Goal: Transaction & Acquisition: Purchase product/service

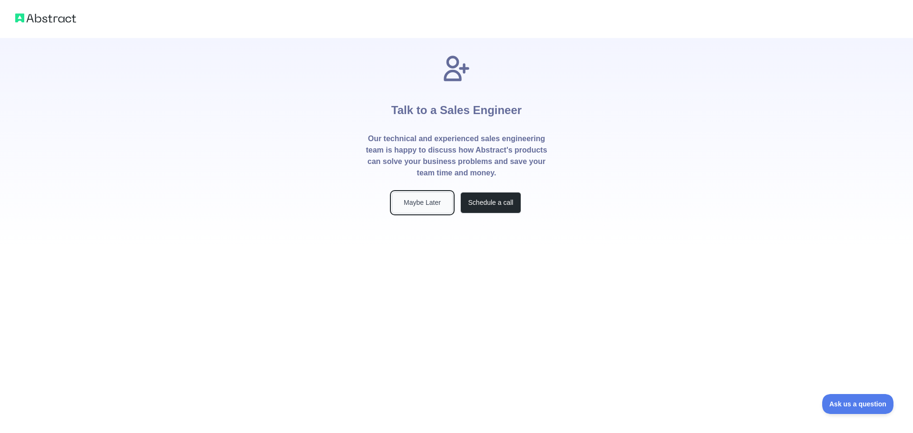
click at [418, 205] on button "Maybe Later" at bounding box center [422, 202] width 61 height 21
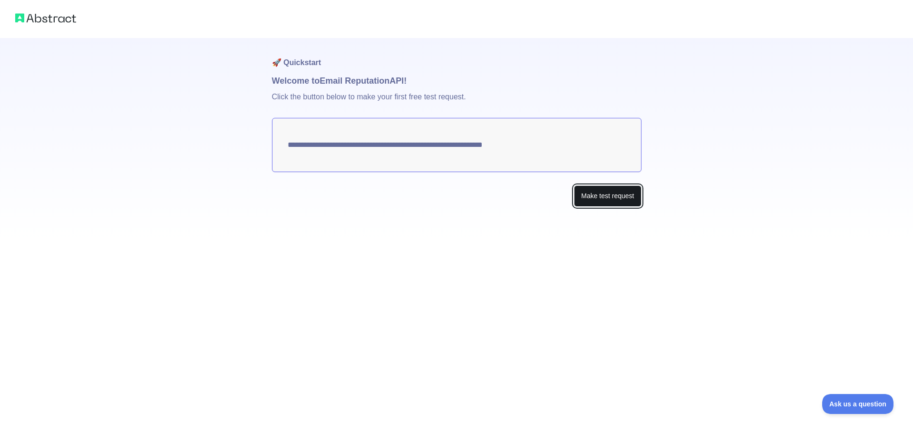
click at [616, 199] on button "Make test request" at bounding box center [607, 195] width 67 height 21
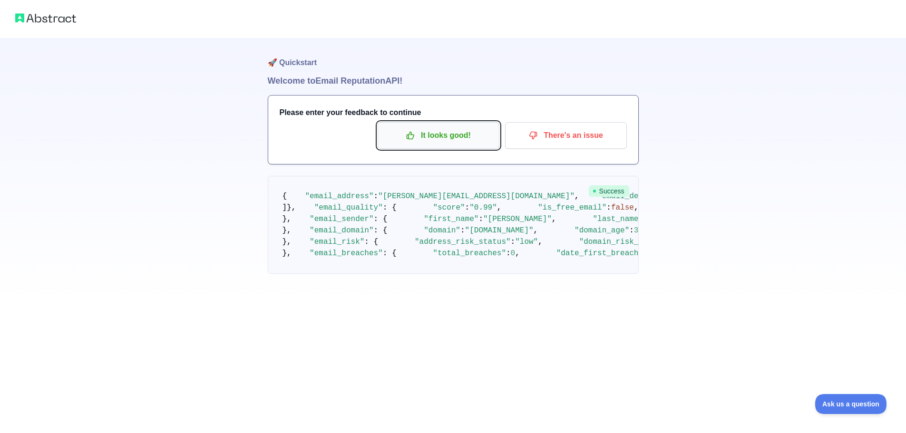
click at [424, 132] on p "It looks good!" at bounding box center [438, 135] width 107 height 16
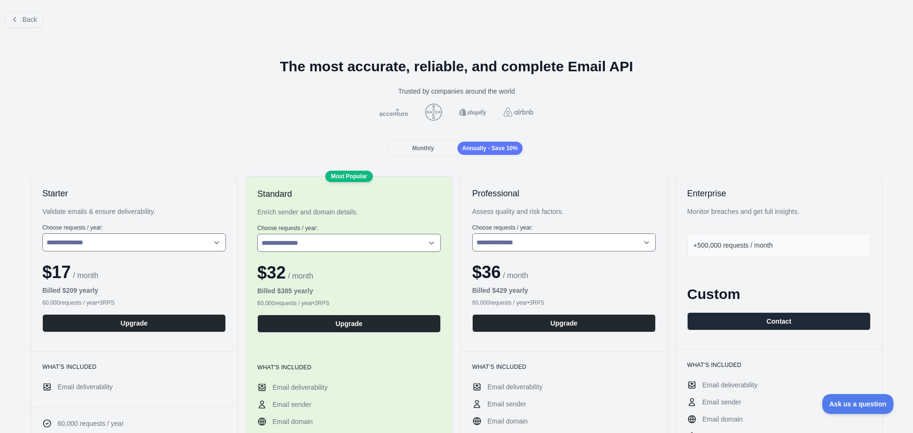
click at [430, 152] on div "Monthly" at bounding box center [422, 148] width 65 height 13
